Goal: Find specific page/section: Find specific page/section

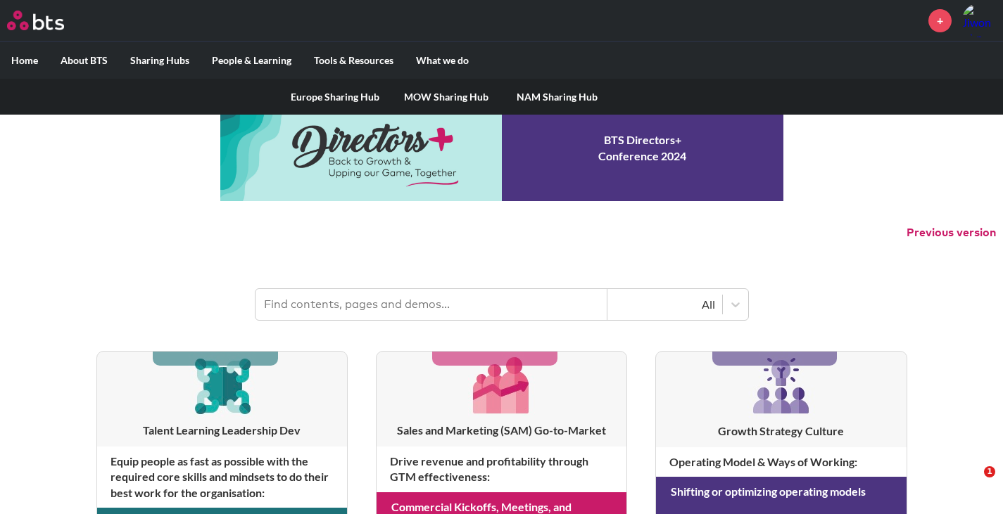
click at [451, 99] on link "MOW Sharing Hub" at bounding box center [446, 97] width 111 height 37
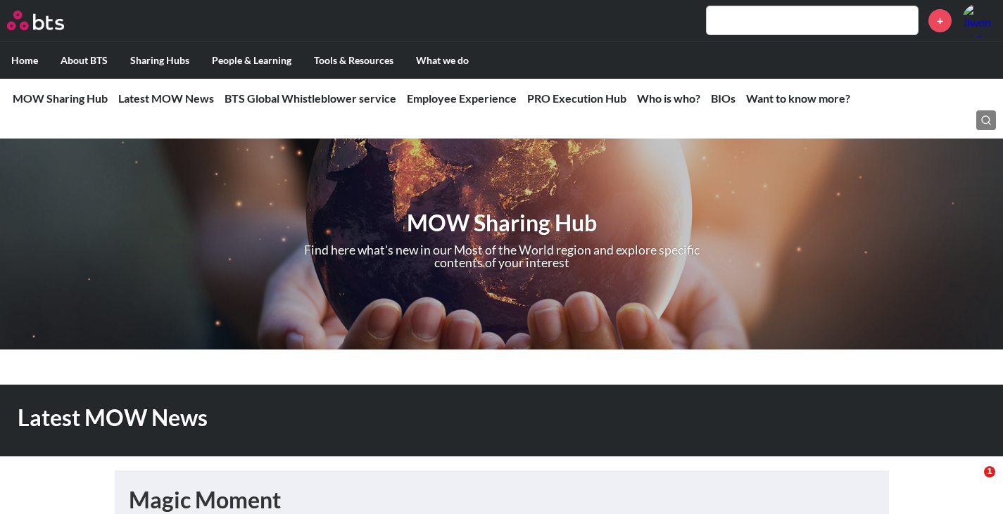
click at [102, 240] on div "MOW Sharing Hub Find here what's new in our Most of the World region and explor…" at bounding box center [501, 244] width 1003 height 211
click at [476, 101] on link "Employee Experience" at bounding box center [462, 97] width 110 height 13
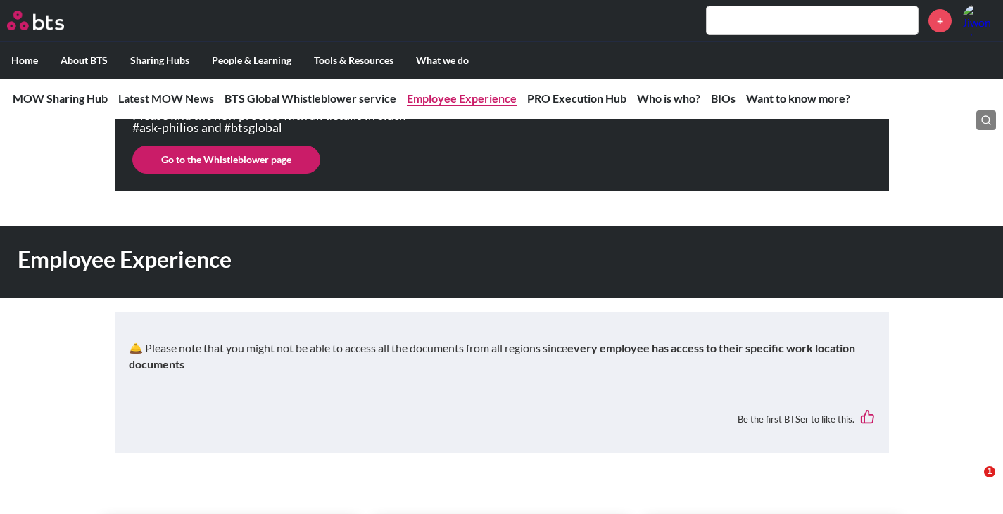
scroll to position [1039, 0]
